Goal: Information Seeking & Learning: Learn about a topic

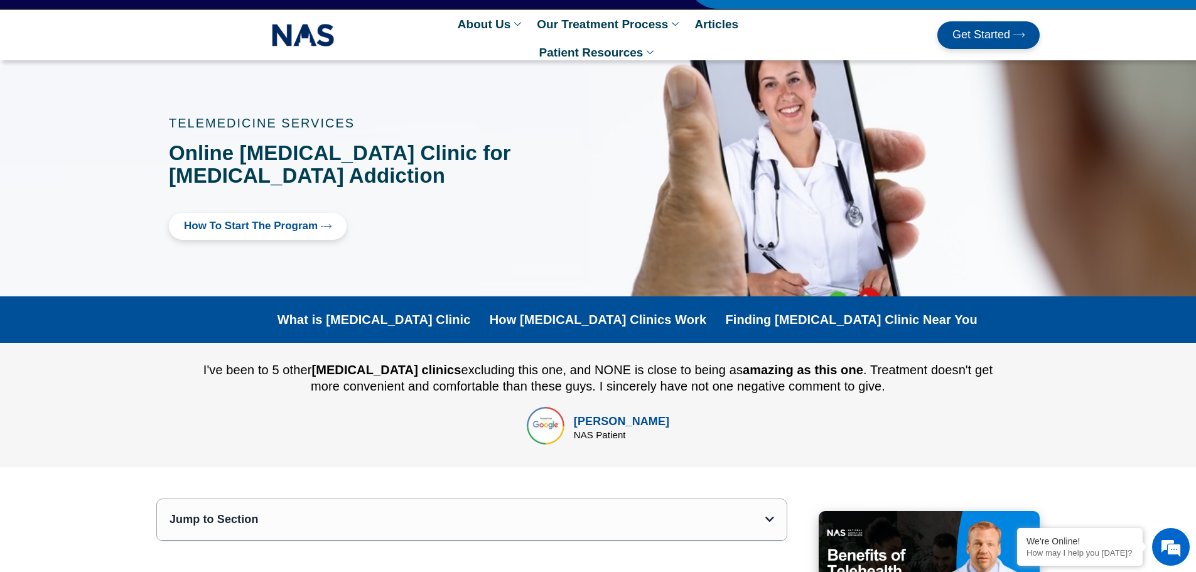
scroll to position [63, 0]
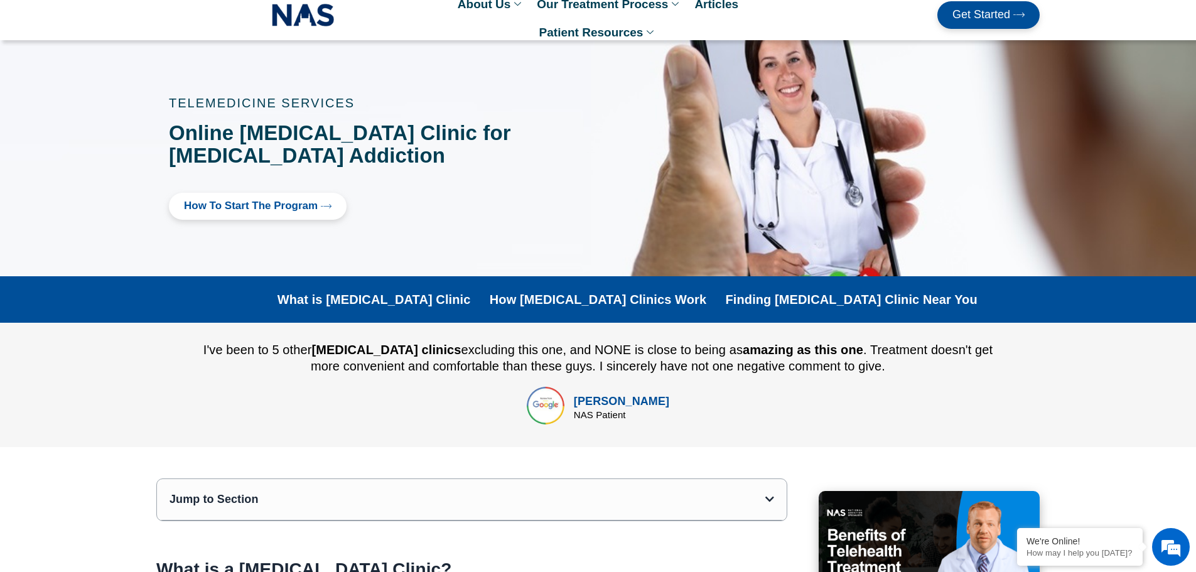
click at [267, 212] on link "How to Start the program" at bounding box center [258, 206] width 178 height 27
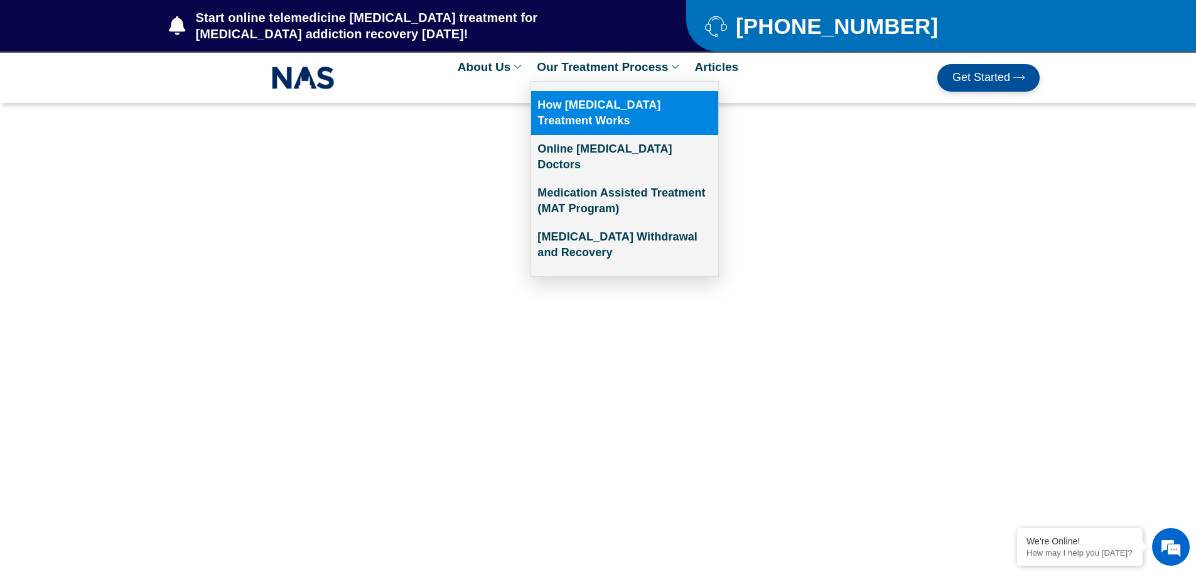
click at [629, 109] on link "How [MEDICAL_DATA] Treatment Works" at bounding box center [624, 113] width 187 height 44
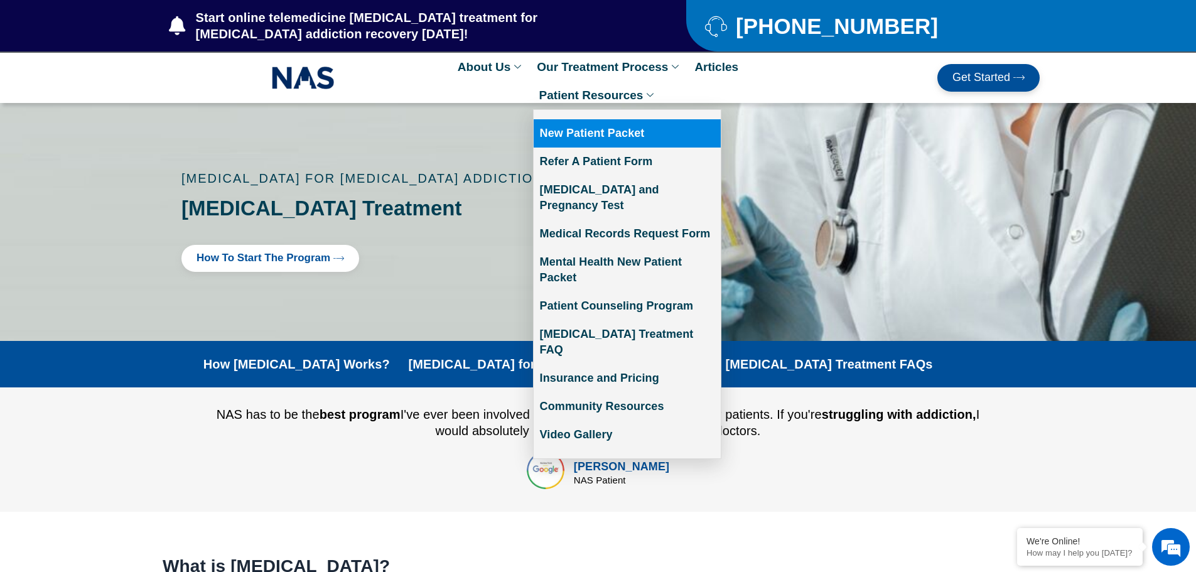
click at [625, 130] on link "New Patient Packet" at bounding box center [627, 133] width 187 height 28
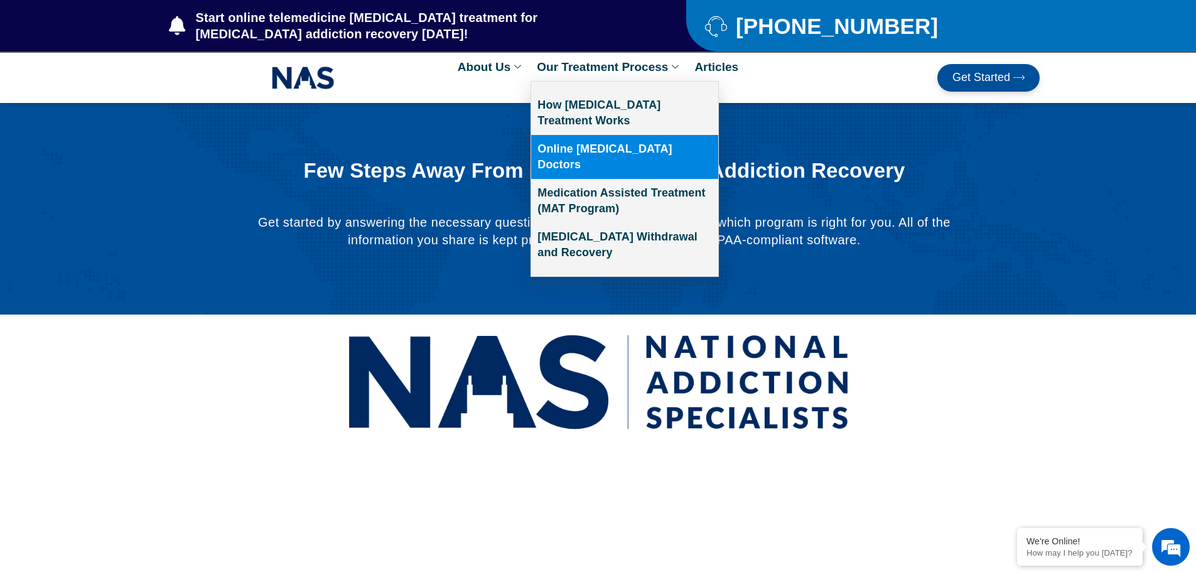
click at [577, 146] on link "Online [MEDICAL_DATA] Doctors" at bounding box center [624, 157] width 187 height 44
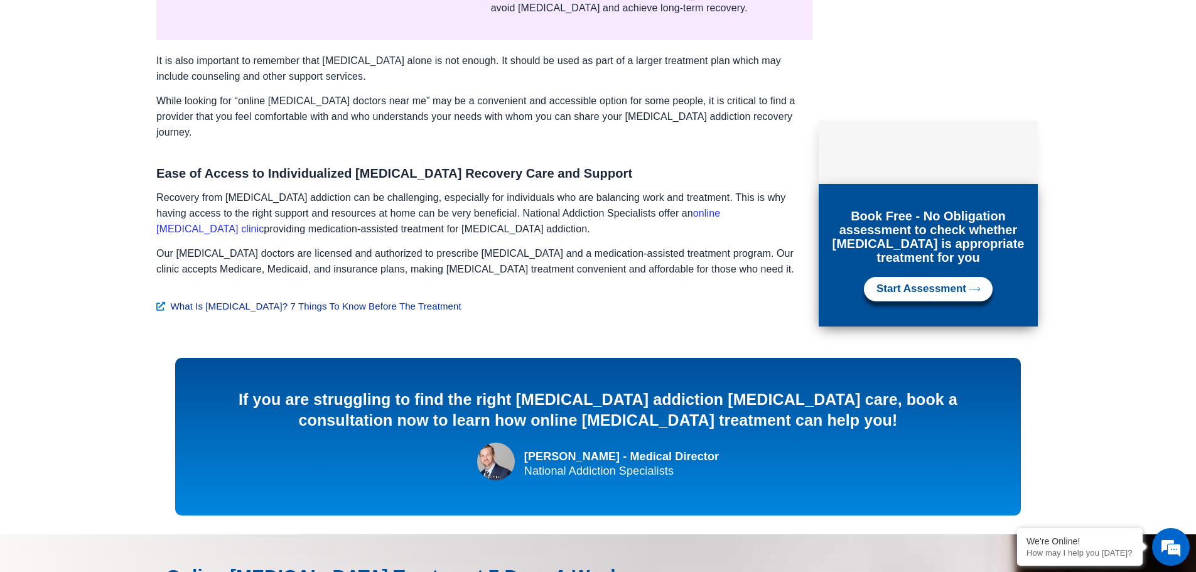
scroll to position [1806, 0]
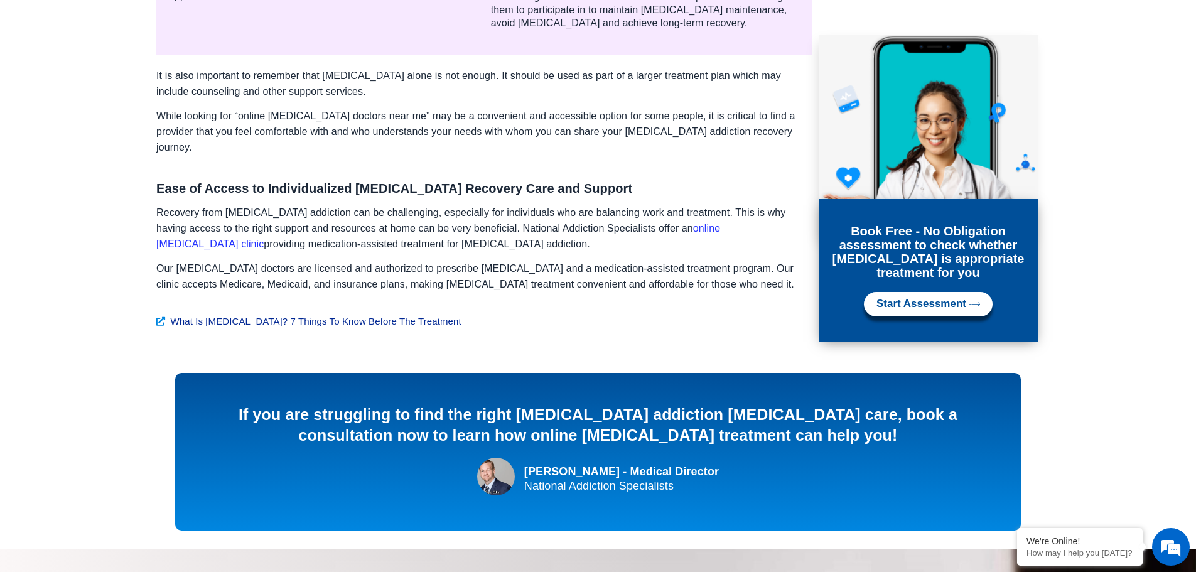
click at [659, 223] on link "online Suboxone clinic" at bounding box center [438, 236] width 564 height 26
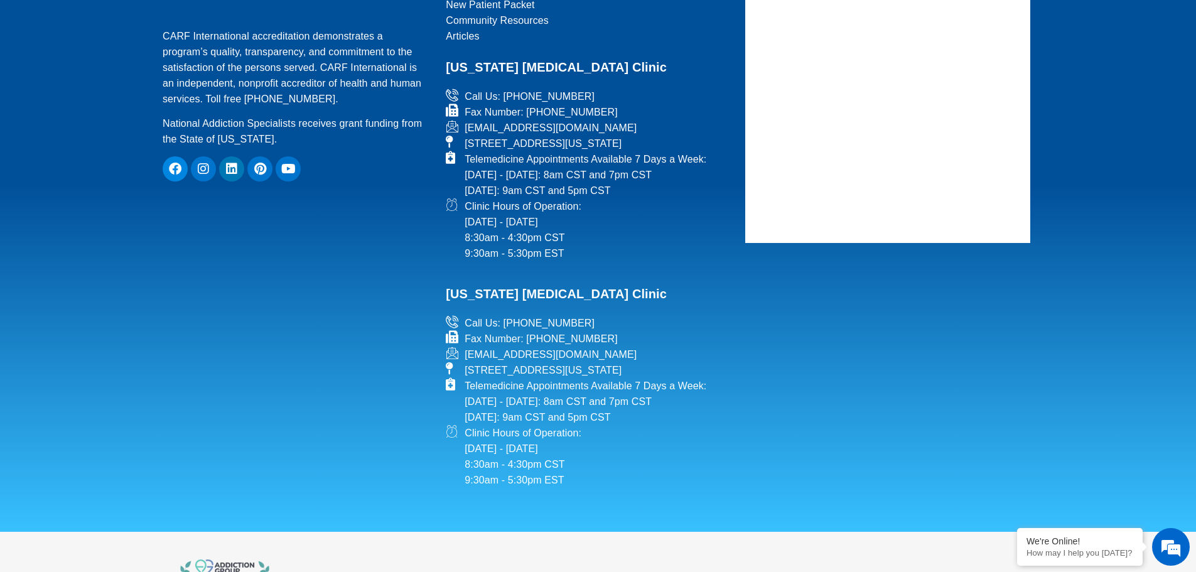
scroll to position [1193, 0]
